Goal: Book appointment/travel/reservation

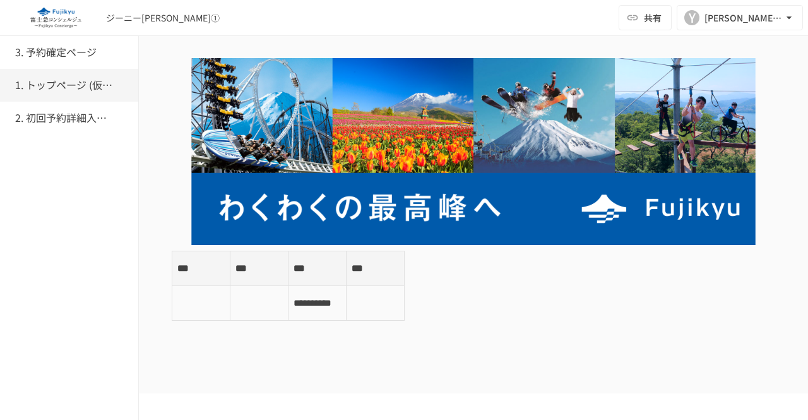
scroll to position [8, 0]
